Goal: Transaction & Acquisition: Download file/media

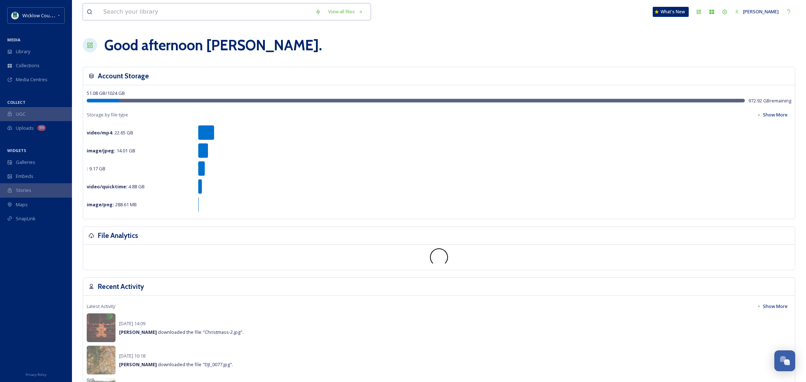
click at [159, 11] on input at bounding box center [206, 12] width 212 height 16
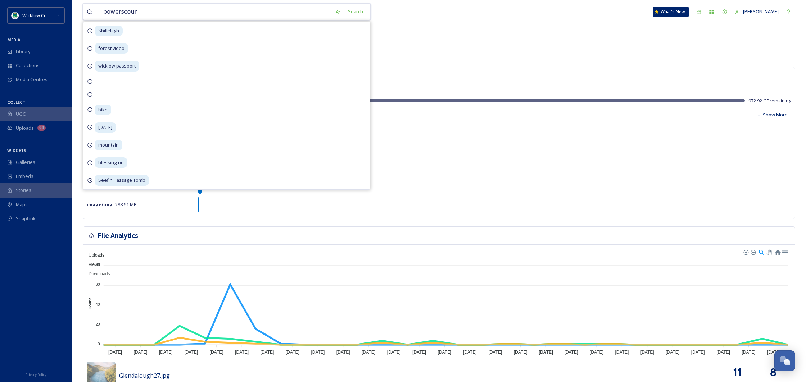
type input "powerscourt"
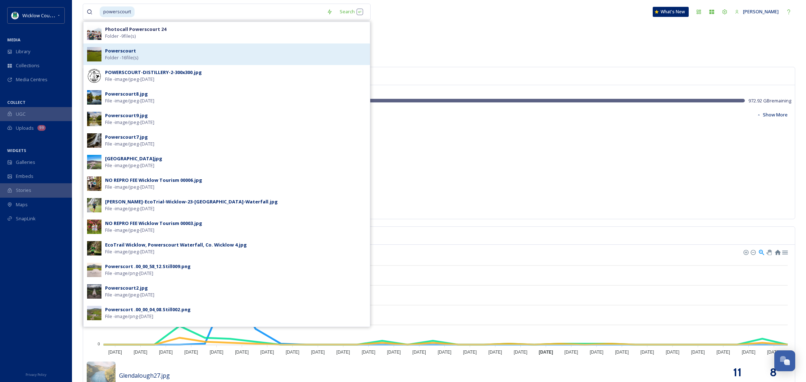
click at [154, 53] on div "Powerscourt Folder - 16 file(s)" at bounding box center [235, 54] width 261 height 14
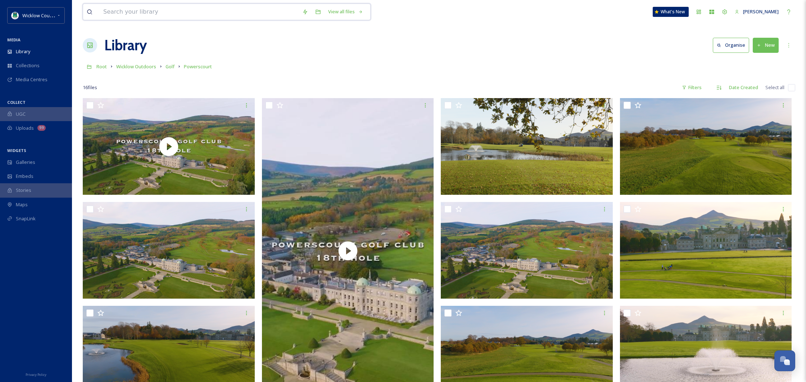
click at [183, 10] on input at bounding box center [199, 12] width 199 height 16
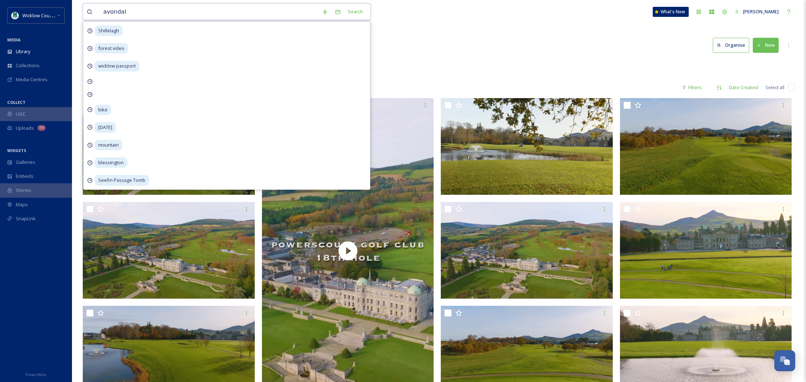
type input "avondale"
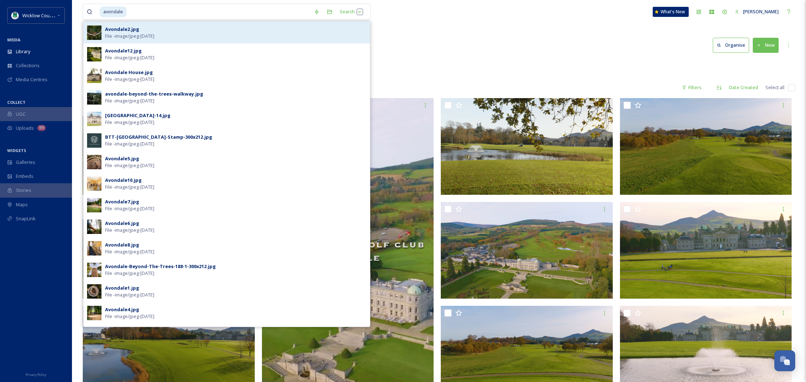
click at [188, 33] on div "Avondale2.jpg File - image/jpeg - [DATE]" at bounding box center [235, 33] width 261 height 14
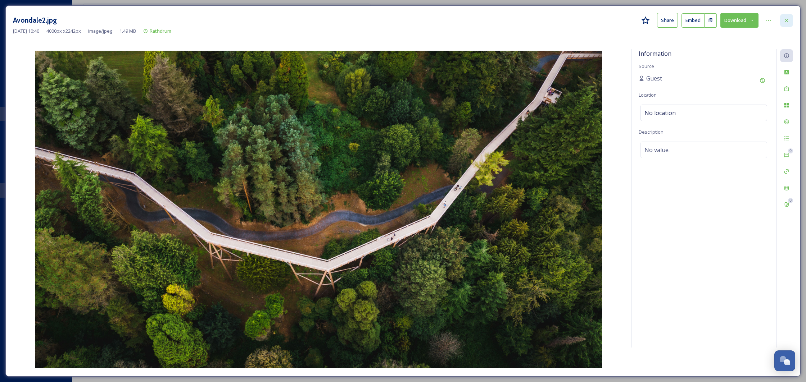
click at [787, 18] on icon at bounding box center [787, 21] width 6 height 6
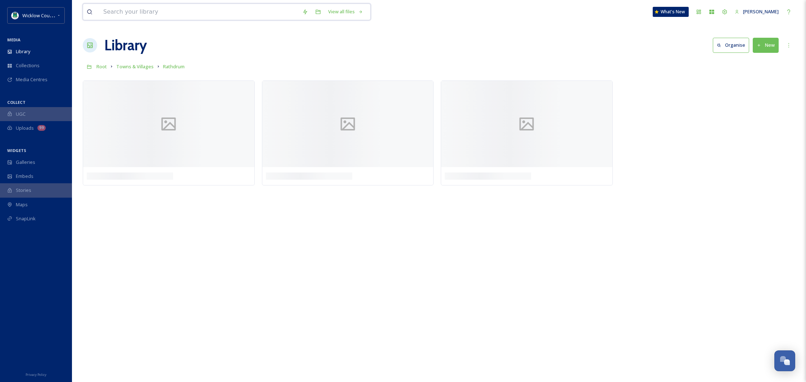
click at [123, 19] on input at bounding box center [199, 12] width 199 height 16
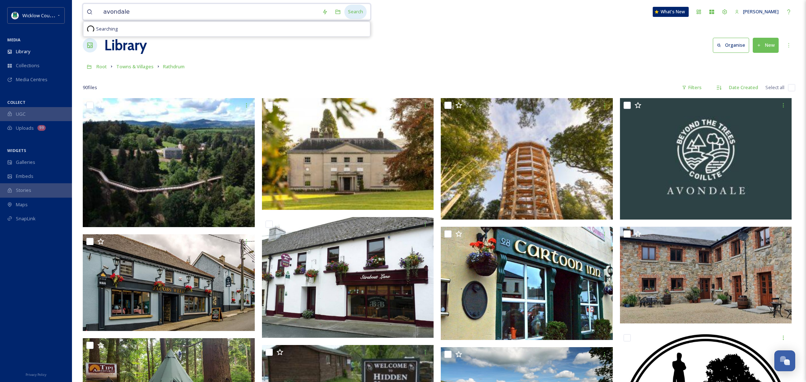
type input "avondale"
click at [357, 10] on div "Search" at bounding box center [355, 12] width 22 height 14
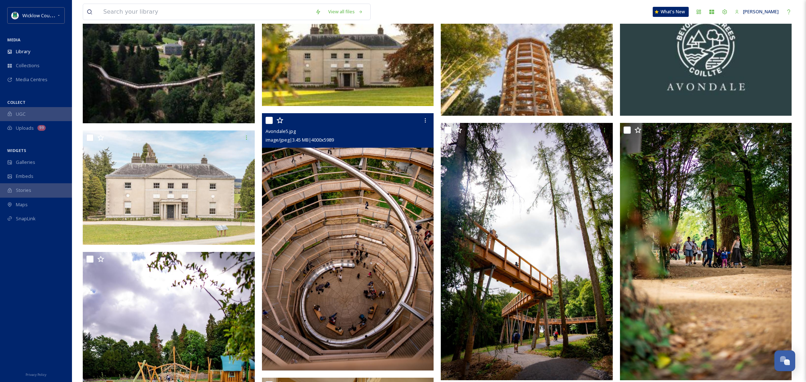
scroll to position [229, 0]
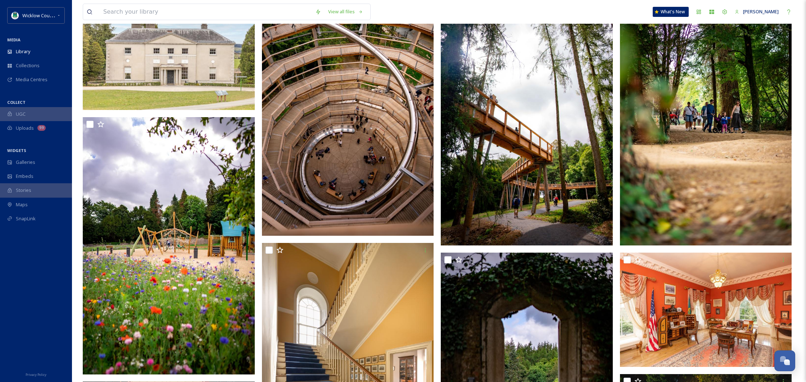
click at [367, 171] on img at bounding box center [348, 107] width 172 height 258
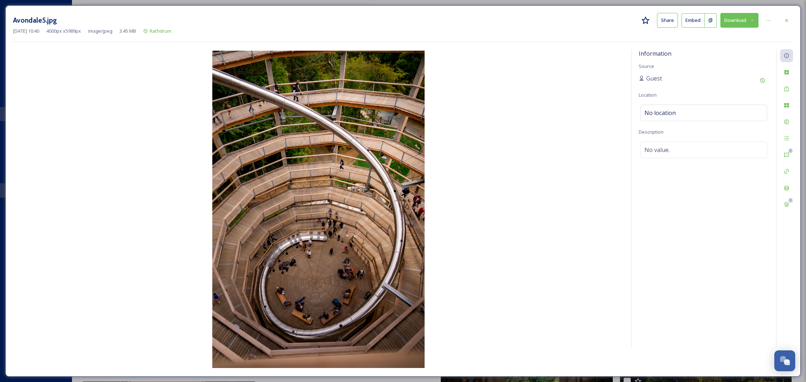
click at [746, 24] on button "Download" at bounding box center [739, 20] width 38 height 15
click at [715, 52] on span "Download Large (1336 x 2000)" at bounding box center [717, 50] width 63 height 7
